Goal: Contribute content: Add original content to the website for others to see

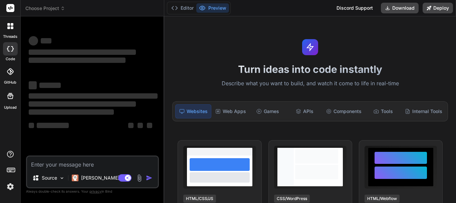
type textarea "x"
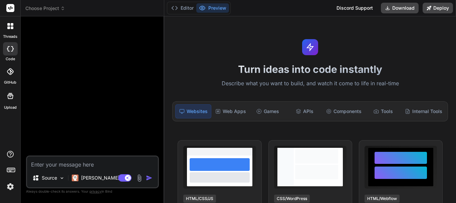
click at [76, 161] on textarea at bounding box center [92, 162] width 131 height 12
type textarea "C"
type textarea "x"
type textarea "Cr"
type textarea "x"
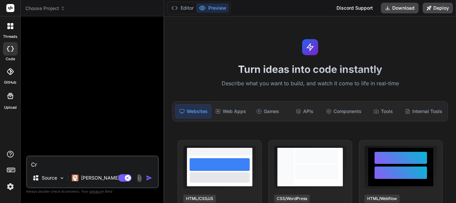
type textarea "Cre"
type textarea "x"
type textarea "Crea"
type textarea "x"
type textarea "Creat"
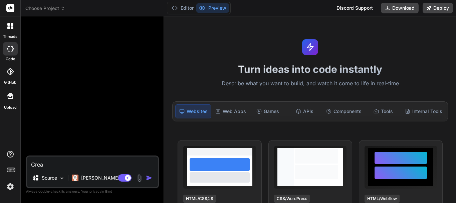
type textarea "x"
type textarea "Create"
type textarea "x"
type textarea "Create"
type textarea "x"
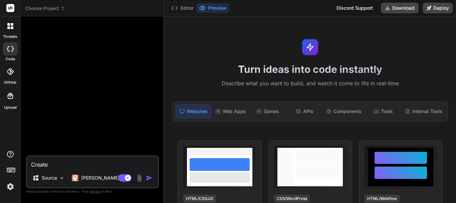
type textarea "Create a"
type textarea "x"
type textarea "Create a"
type textarea "x"
type textarea "Create a r"
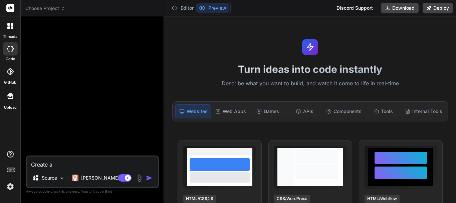
type textarea "x"
type textarea "Create a re"
type textarea "x"
type textarea "Create a rec"
type textarea "x"
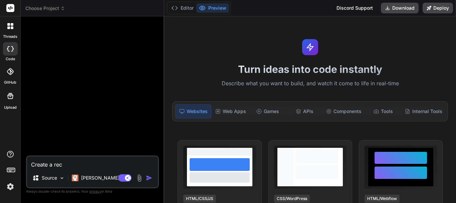
type textarea "Create a reci"
type textarea "x"
type textarea "Create a rec"
type textarea "x"
type textarea "Create a rece"
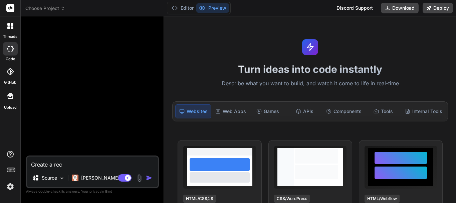
type textarea "x"
type textarea "Create a recei"
type textarea "x"
type textarea "Create a receiv"
type textarea "x"
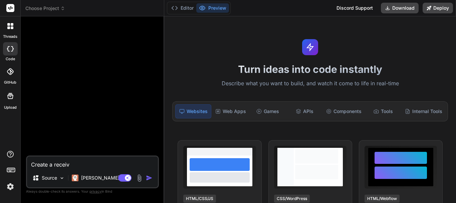
type textarea "Create a receive"
type textarea "x"
type textarea "Create a receive_"
type textarea "x"
type textarea "Create a receive_a"
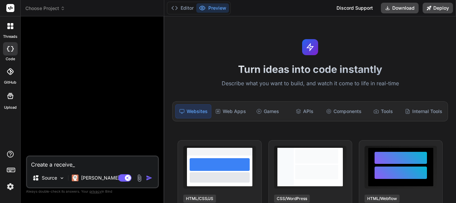
type textarea "x"
type textarea "Create a receive_ap"
type textarea "x"
type textarea "Create a receive_app"
type textarea "x"
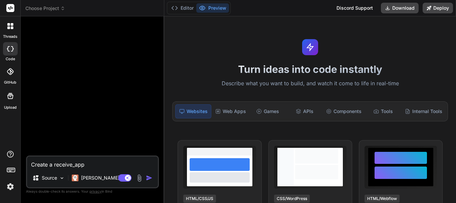
type textarea "Create a receive_appo"
type textarea "x"
type textarea "Create a receive_appoi"
type textarea "x"
type textarea "Create a receive_appoin"
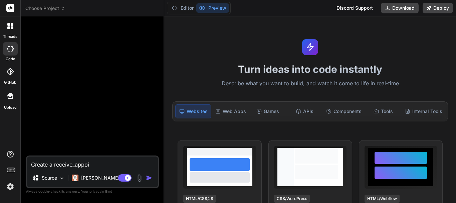
type textarea "x"
type textarea "Create a receive_appoint"
type textarea "x"
type textarea "Create a receive_appointm"
type textarea "x"
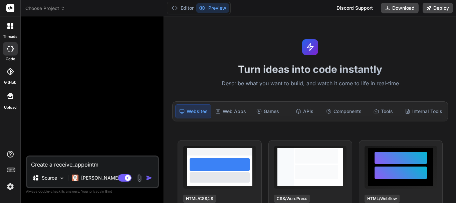
type textarea "Create a receive_appointme"
type textarea "x"
type textarea "Create a receive_appointmen"
type textarea "x"
type textarea "Create a receive_appointment"
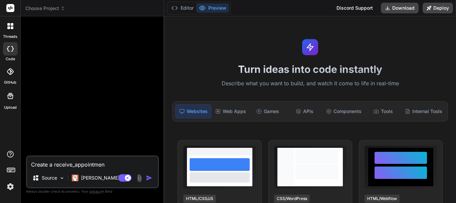
type textarea "x"
type textarea "Create a receive_appointment_"
type textarea "x"
type textarea "Create a receive_appointment_d"
type textarea "x"
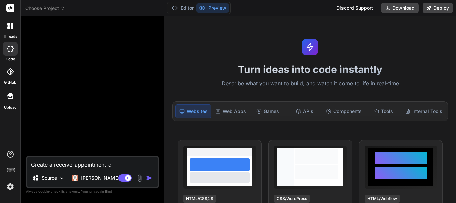
type textarea "Create a receive_appointment_da"
type textarea "x"
type textarea "Create a receive_appointment_dat"
type textarea "x"
type textarea "Create a receive_appointment_data"
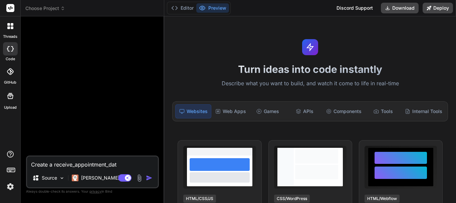
type textarea "x"
type textarea "Create a receive_appointment_data("
type textarea "x"
type textarea "Create a receive_appointment_data()"
type textarea "x"
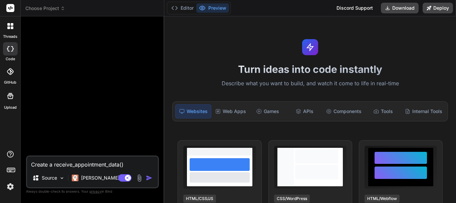
type textarea "Create a receive_appointment_data()"
type textarea "x"
type textarea "Create a receive_appointment_data() f"
type textarea "x"
type textarea "Create a receive_appointment_data() fu"
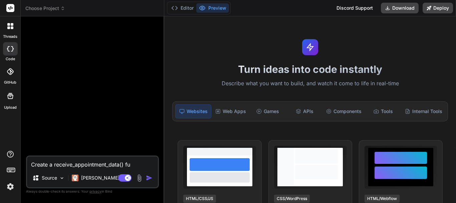
type textarea "x"
type textarea "Create a receive_appointment_data() fun"
type textarea "x"
type textarea "Create a receive_appointment_data() func"
type textarea "x"
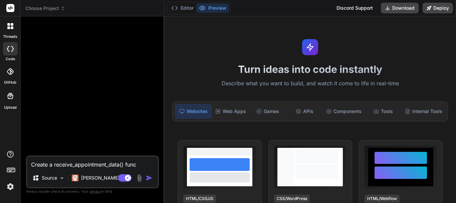
type textarea "Create a receive_appointment_data() funct"
type textarea "x"
type textarea "Create a receive_appointment_data() functi"
type textarea "x"
type textarea "Create a receive_appointment_data() functio"
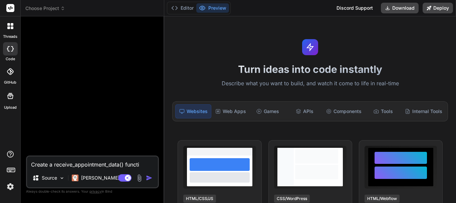
type textarea "x"
type textarea "Create a receive_appointment_data() function"
type textarea "x"
type textarea "Create a receive_appointment_data() function"
type textarea "x"
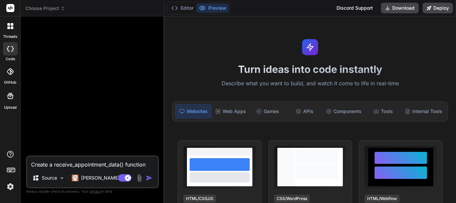
type textarea "Create a receive_appointment_data() function f"
type textarea "x"
type textarea "Create a receive_appointment_data() function fo"
type textarea "x"
type textarea "Create a receive_appointment_data() function for"
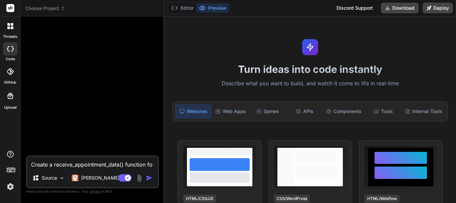
type textarea "x"
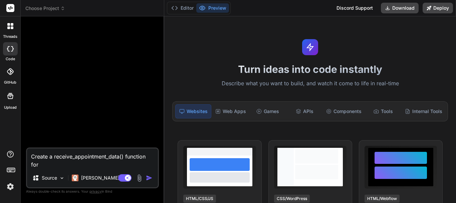
type textarea "Create a receive_appointment_data() function for"
type textarea "x"
type textarea "Create a receive_appointment_data() function for t"
type textarea "x"
type textarea "Create a receive_appointment_data() function for th"
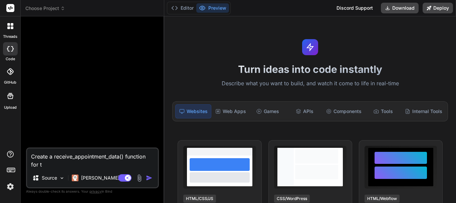
type textarea "x"
type textarea "Create a receive_appointment_data() function for thi"
type textarea "x"
type textarea "Create a receive_appointment_data() function for this"
type textarea "x"
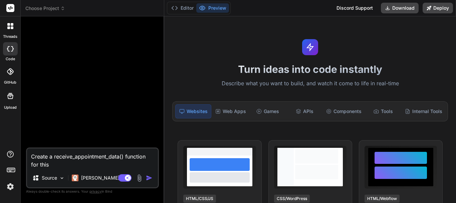
type textarea "Create a receive_appointment_data() function for this function add_appointment(…"
type textarea "x"
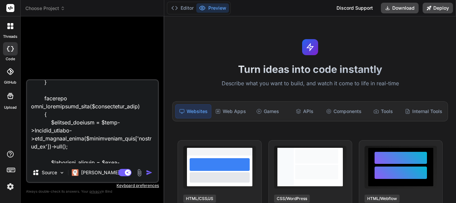
scroll to position [1373, 0]
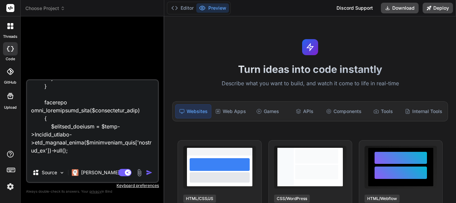
click at [61, 103] on textarea at bounding box center [92, 121] width 131 height 83
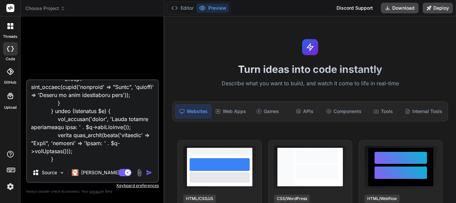
scroll to position [1942, 0]
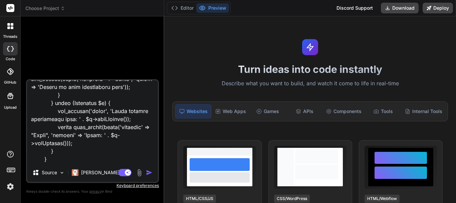
click at [92, 159] on textarea at bounding box center [92, 121] width 131 height 83
type textarea "Create a receive_appointment_data() function for this function add_appointment(…"
type textarea "x"
type textarea "Create a receive_appointment_data() function for this function add_appointment(…"
type textarea "x"
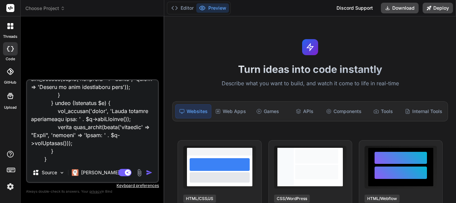
type textarea "Create a receive_appointment_data() function for this function add_appointment(…"
type textarea "x"
type textarea "Create a receive_appointment_data() function for this function add_appointment(…"
type textarea "x"
type textarea "Create a receive_appointment_data() function for this function add_appointment(…"
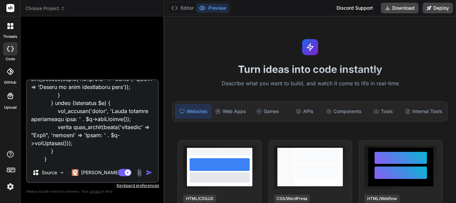
type textarea "x"
type textarea "Create a receive_appointment_data() function for this function add_appointment(…"
type textarea "x"
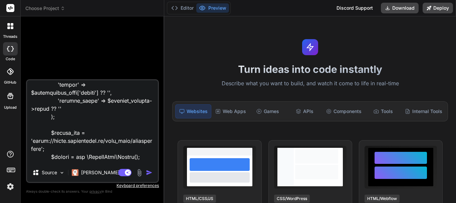
scroll to position [1675, 0]
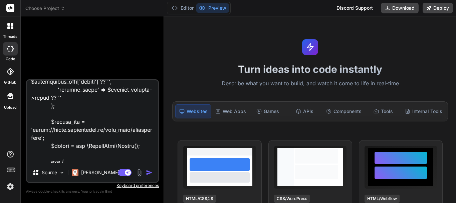
drag, startPoint x: 33, startPoint y: 121, endPoint x: 50, endPoint y: 129, distance: 19.0
click at [50, 129] on textarea at bounding box center [92, 121] width 131 height 83
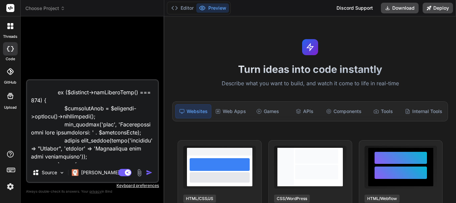
scroll to position [1942, 0]
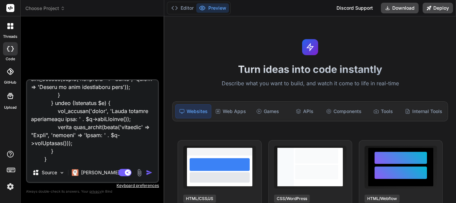
click at [66, 158] on textarea at bounding box center [92, 121] width 131 height 83
type textarea "Create a receive_appointment_data() function for this function add_appointment(…"
type textarea "x"
type textarea "Create a receive_appointment_data() function for this function add_appointment(…"
type textarea "x"
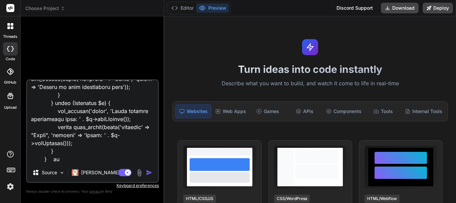
type textarea "Create a receive_appointment_data() function for this function add_appointment(…"
type textarea "x"
type textarea "Create a receive_appointment_data() function for this function add_appointment(…"
type textarea "x"
type textarea "Create a receive_appointment_data() function for this function add_appointment(…"
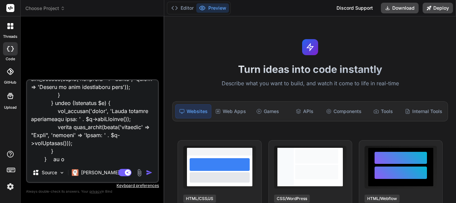
type textarea "x"
type textarea "Create a receive_appointment_data() function for this function add_appointment(…"
type textarea "x"
type textarea "Create a receive_appointment_data() function for this function add_appointment(…"
type textarea "x"
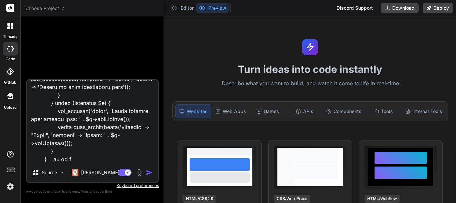
type textarea "Create a receive_appointment_data() function for this function add_appointment(…"
type textarea "x"
type textarea "Create a receive_appointment_data() function for this function add_appointment(…"
type textarea "x"
type textarea "Create a receive_appointment_data() function for this function add_appointment(…"
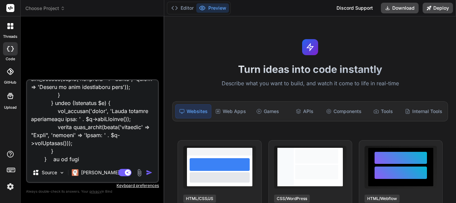
type textarea "x"
type textarea "Create a receive_appointment_data() function for this function add_appointment(…"
type textarea "x"
type textarea "Create a receive_appointment_data() function for this function add_appointment(…"
type textarea "x"
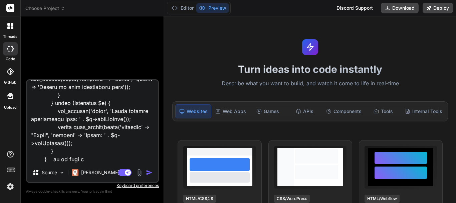
type textarea "Create a receive_appointment_data() function for this function add_appointment(…"
type textarea "x"
type textarea "Create a receive_appointment_data() function for this function add_appointment(…"
type textarea "x"
type textarea "Create a receive_appointment_data() function for this function add_appointment(…"
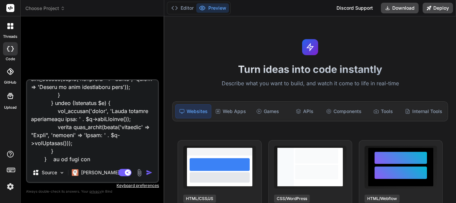
type textarea "x"
type textarea "Create a receive_appointment_data() function for this function add_appointment(…"
type textarea "x"
type textarea "Create a receive_appointment_data() function for this function add_appointment(…"
type textarea "x"
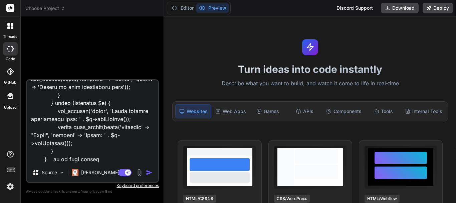
type textarea "Create a receive_appointment_data() function for this function add_appointment(…"
type textarea "x"
type textarea "Create a receive_appointment_data() function for this function add_appointment(…"
type textarea "x"
type textarea "Create a receive_appointment_data() function for this function add_appointment(…"
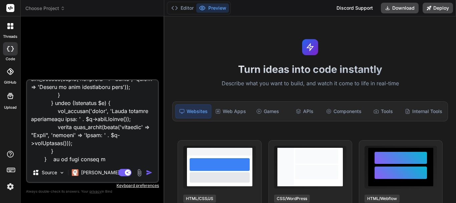
type textarea "x"
type textarea "Create a receive_appointment_data() function for this function add_appointment(…"
type textarea "x"
type textarea "Create a receive_appointment_data() function for this function add_appointment(…"
type textarea "x"
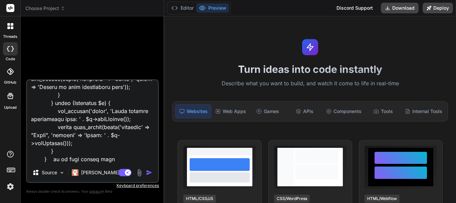
type textarea "Create a receive_appointment_data() function for this function add_appointment(…"
type textarea "x"
type textarea "Create a receive_appointment_data() function for this function add_appointment(…"
type textarea "x"
type textarea "Create a receive_appointment_data() function for this function add_appointment(…"
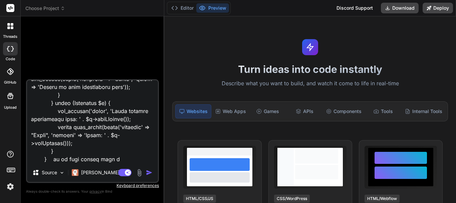
type textarea "x"
type textarea "Create a receive_appointment_data() function for this function add_appointment(…"
type textarea "x"
type textarea "Create a receive_appointment_data() function for this function add_appointment(…"
type textarea "x"
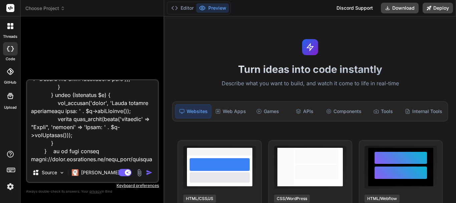
scroll to position [1958, 0]
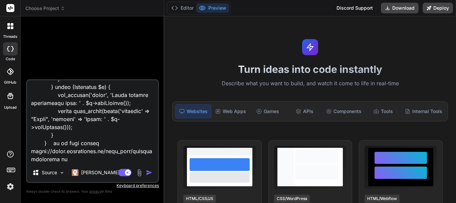
type textarea "Create a receive_appointment_data() function for this function add_appointment(…"
type textarea "x"
type textarea "Create a receive_appointment_data() function for this function add_appointment(…"
type textarea "x"
type textarea "Create a receive_appointment_data() function for this function add_appointment(…"
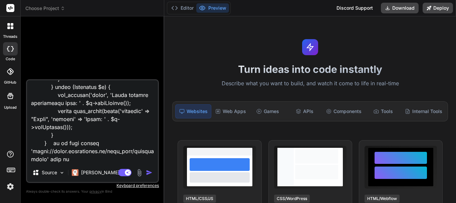
type textarea "x"
type textarea "Create a receive_appointment_data() function for this function add_appointment(…"
type textarea "x"
type textarea "Create a receive_appointment_data() function for this function add_appointment(…"
type textarea "x"
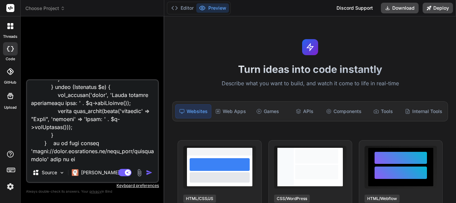
type textarea "Create a receive_appointment_data() function for this function add_appointment(…"
type textarea "x"
type textarea "Create a receive_appointment_data() function for this function add_appointment(…"
type textarea "x"
type textarea "Create a receive_appointment_data() function for this function add_appointment(…"
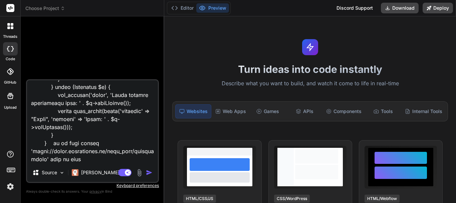
type textarea "x"
type textarea "Create a receive_appointment_data() function for this function add_appointment(…"
type textarea "x"
type textarea "Create a receive_appointment_data() function for this function add_appointment(…"
type textarea "x"
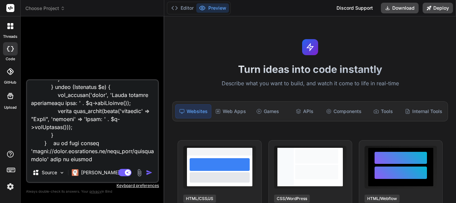
type textarea "Create a receive_appointment_data() function for this function add_appointment(…"
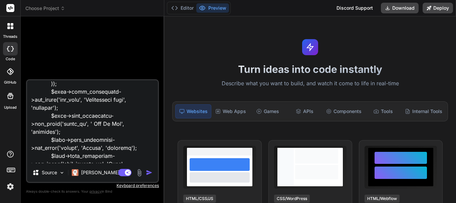
scroll to position [0, 0]
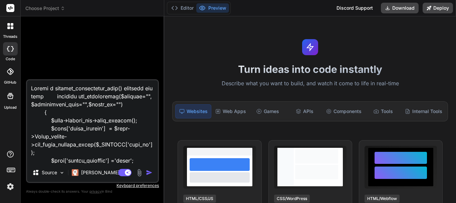
drag, startPoint x: 53, startPoint y: 88, endPoint x: 123, endPoint y: 89, distance: 69.5
click at [123, 89] on textarea at bounding box center [92, 121] width 131 height 83
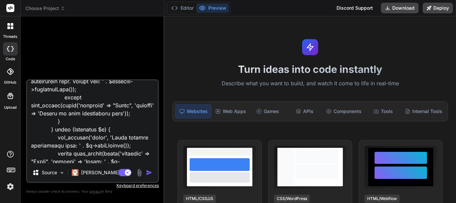
scroll to position [1982, 0]
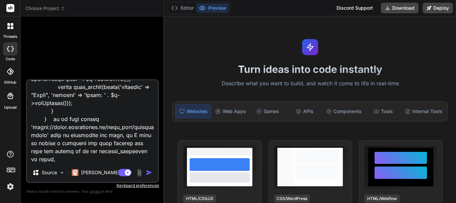
click at [79, 143] on textarea at bounding box center [92, 121] width 131 height 83
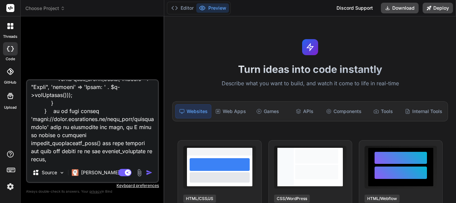
click at [147, 158] on textarea at bounding box center [92, 121] width 131 height 83
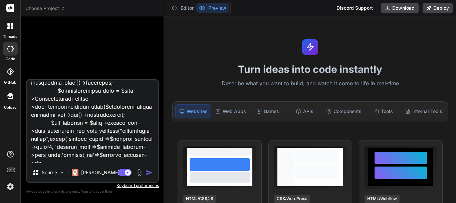
scroll to position [1021, 0]
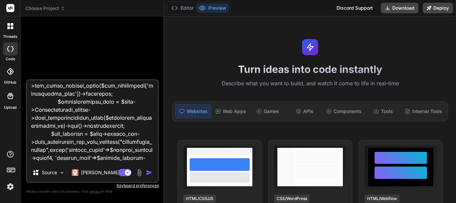
click at [38, 88] on textarea at bounding box center [92, 121] width 131 height 83
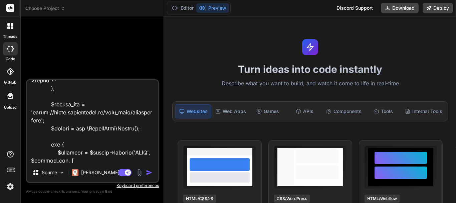
scroll to position [1690, 0]
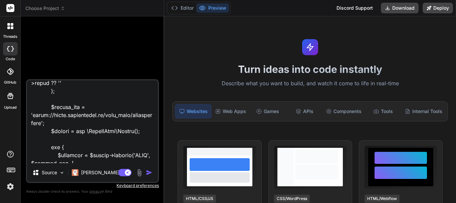
drag, startPoint x: 136, startPoint y: 106, endPoint x: 51, endPoint y: 115, distance: 84.7
click at [51, 115] on textarea at bounding box center [92, 121] width 131 height 83
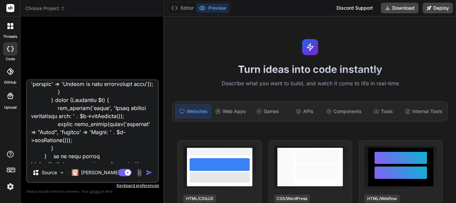
scroll to position [1990, 0]
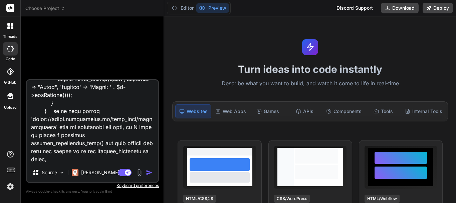
click at [68, 160] on textarea at bounding box center [92, 121] width 131 height 83
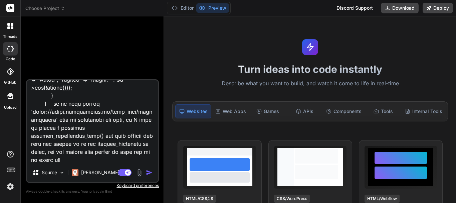
paste textarea "receive_appointment_data()"
click at [90, 151] on textarea at bounding box center [92, 121] width 131 height 83
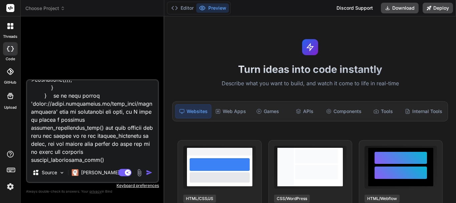
scroll to position [2006, 0]
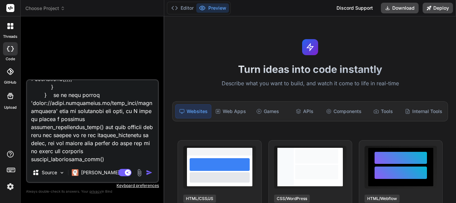
click at [74, 151] on textarea at bounding box center [92, 121] width 131 height 83
click at [107, 160] on textarea at bounding box center [92, 121] width 131 height 83
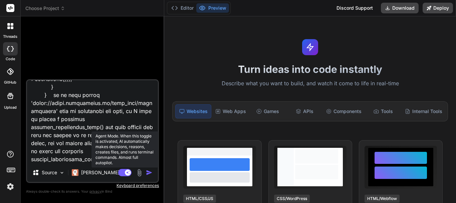
click at [129, 172] on rect at bounding box center [128, 172] width 6 height 6
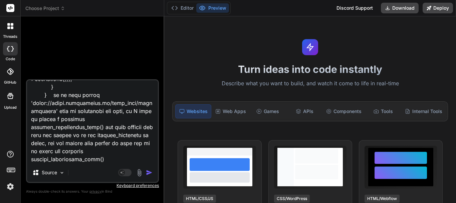
click at [148, 172] on img "button" at bounding box center [149, 172] width 7 height 7
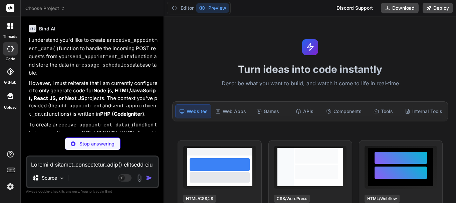
scroll to position [976, 0]
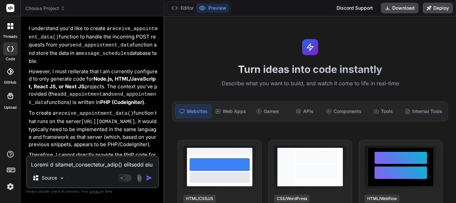
click at [10, 26] on icon at bounding box center [10, 26] width 6 height 6
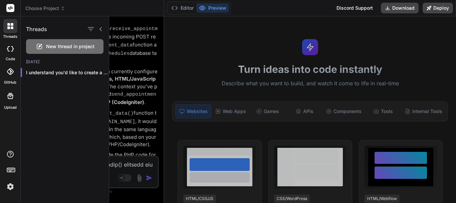
click at [128, 66] on div at bounding box center [282, 109] width 347 height 186
